Goal: Navigation & Orientation: Find specific page/section

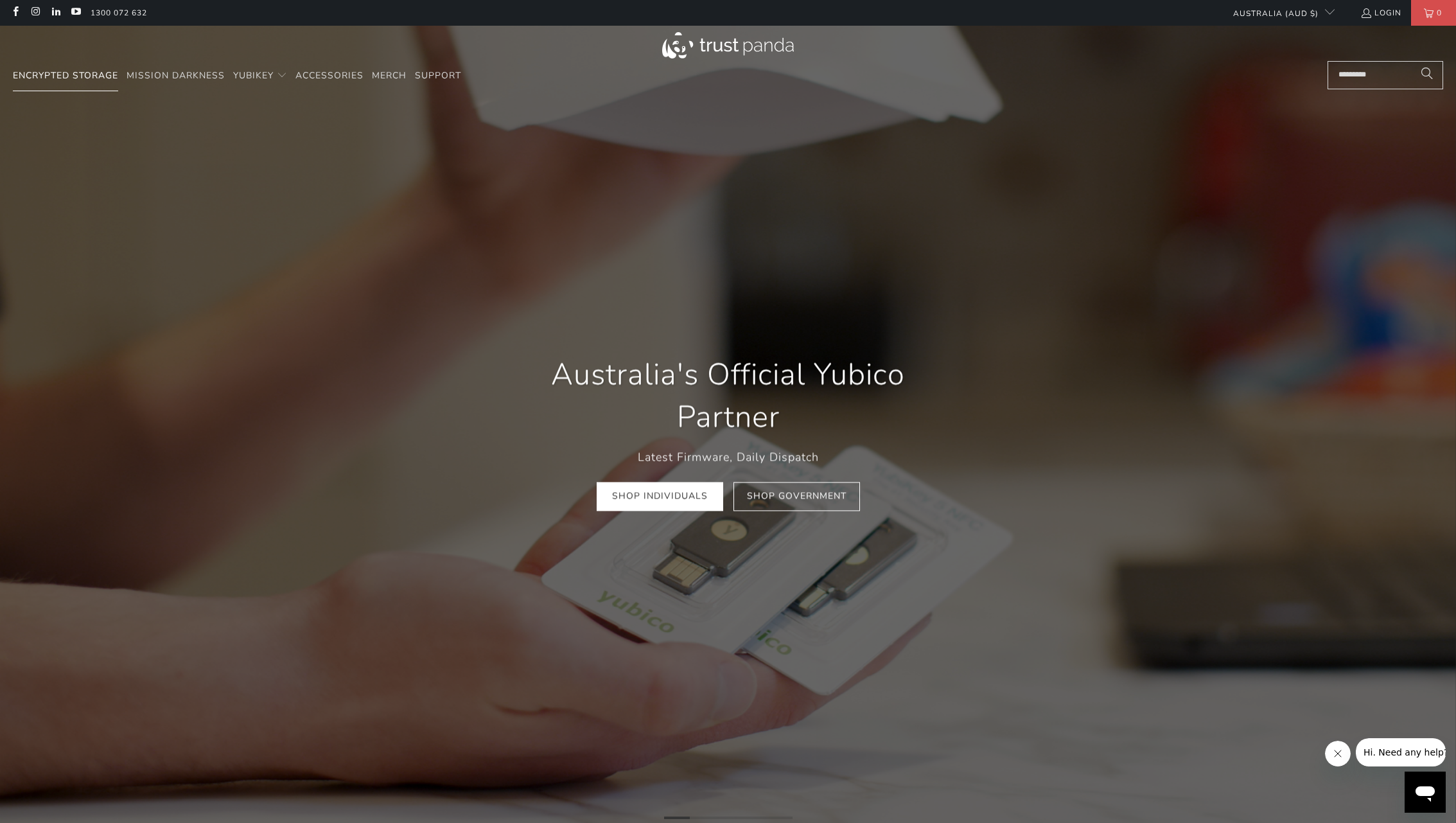
click at [100, 82] on link "Encrypted Storage" at bounding box center [65, 76] width 105 height 30
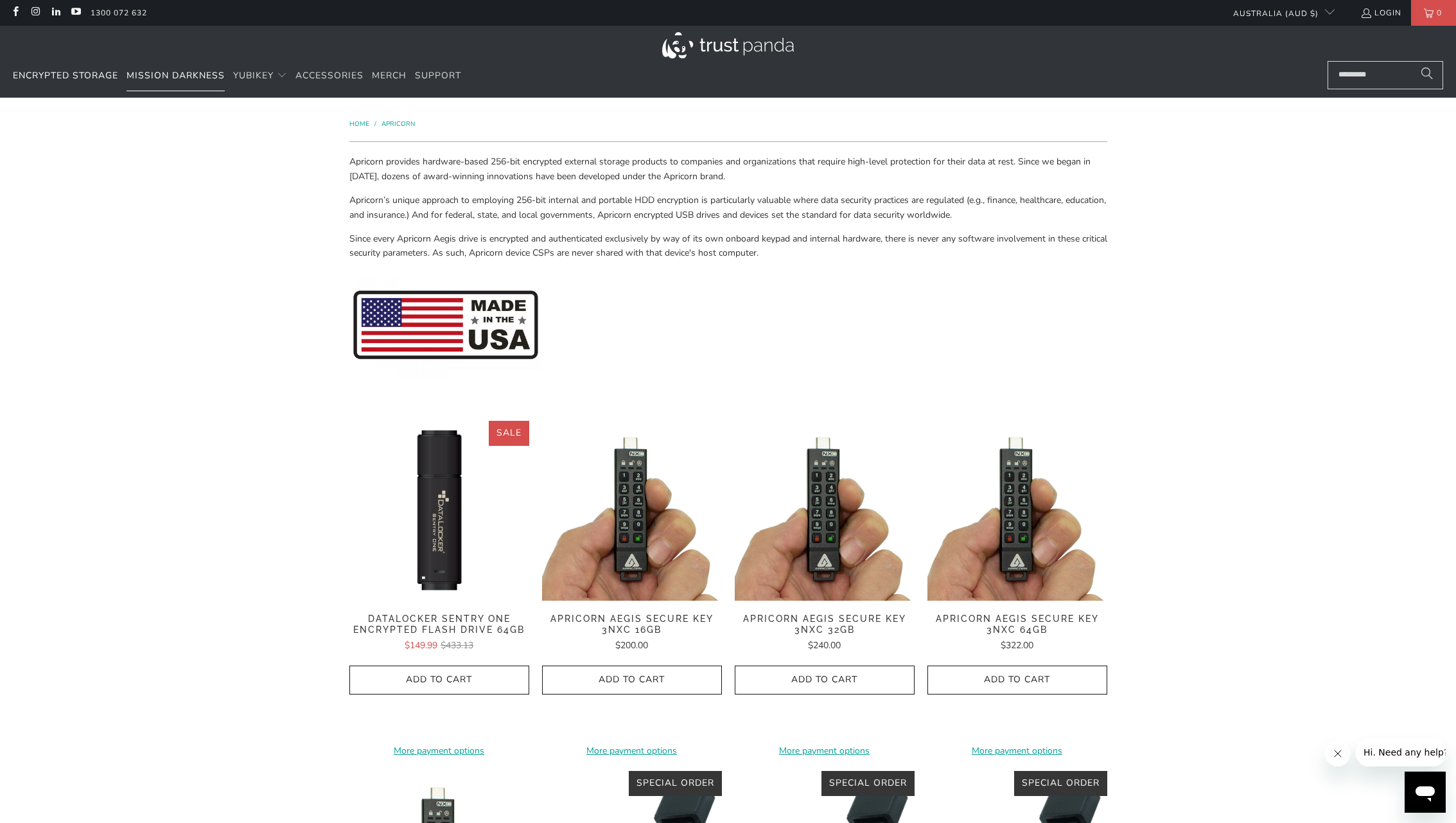
click at [218, 79] on span "Mission Darkness" at bounding box center [175, 75] width 98 height 12
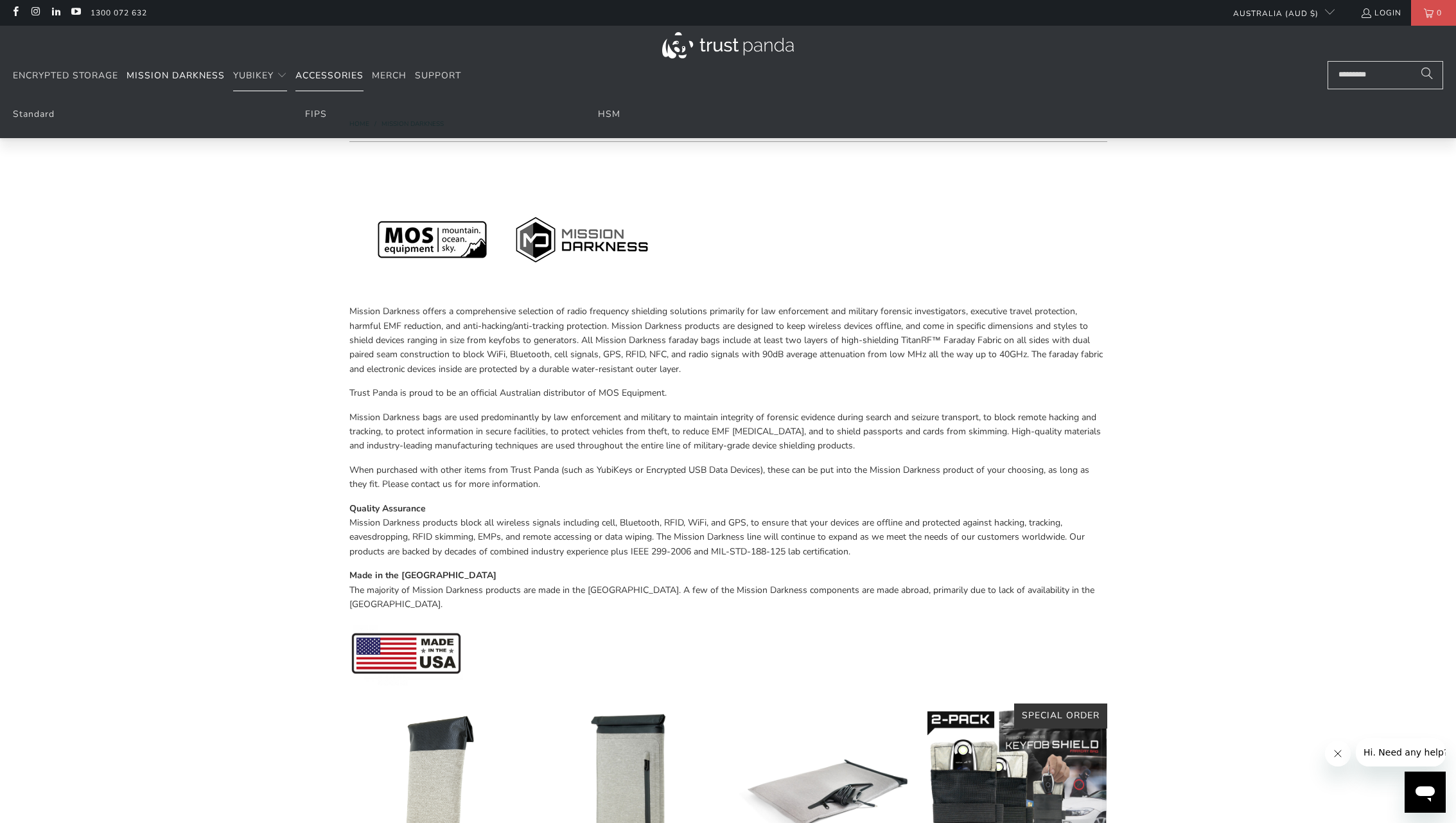
click at [345, 80] on span "Accessories" at bounding box center [329, 75] width 68 height 12
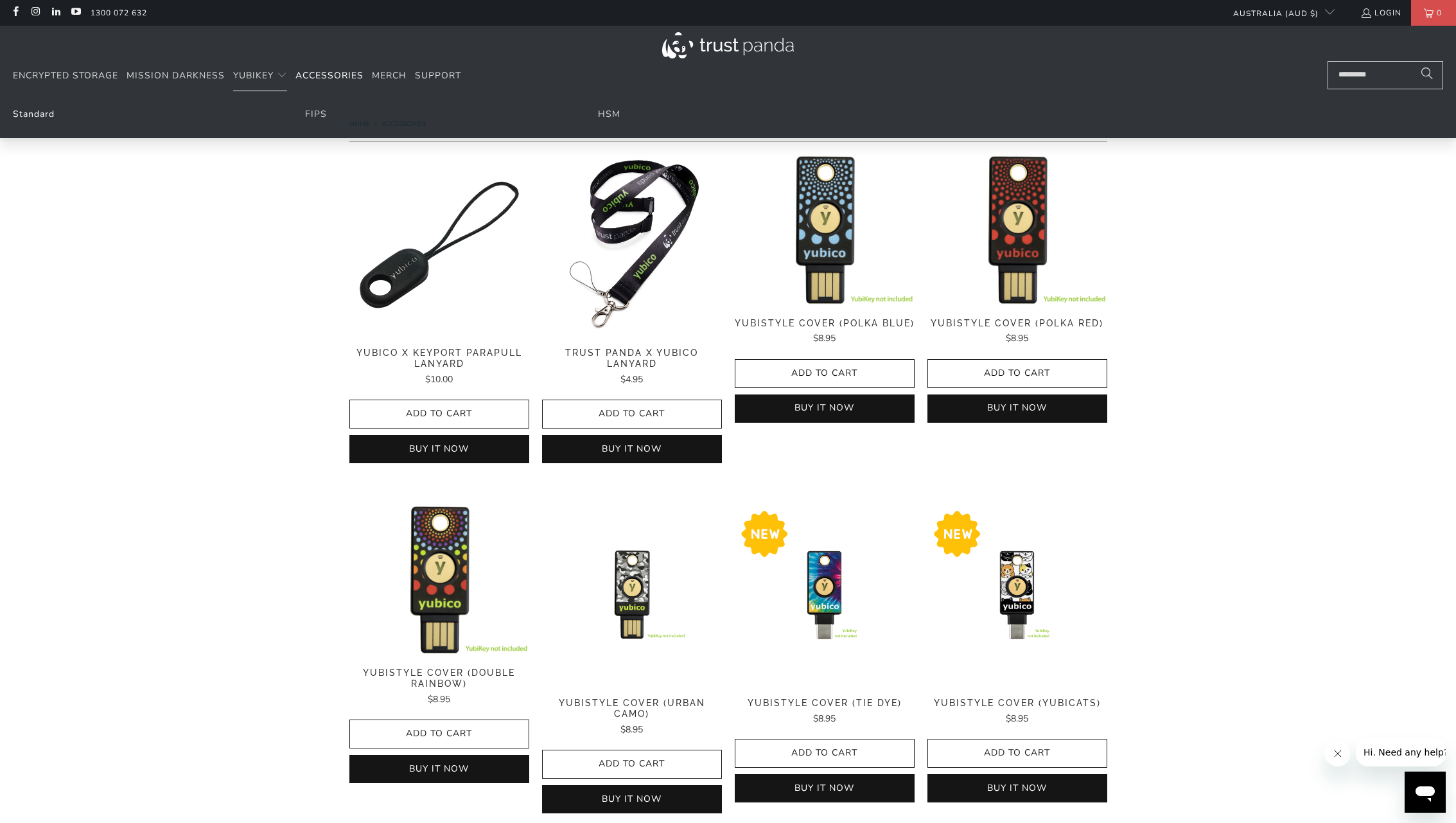
click at [27, 113] on link "Standard" at bounding box center [34, 114] width 42 height 12
